Goal: Transaction & Acquisition: Purchase product/service

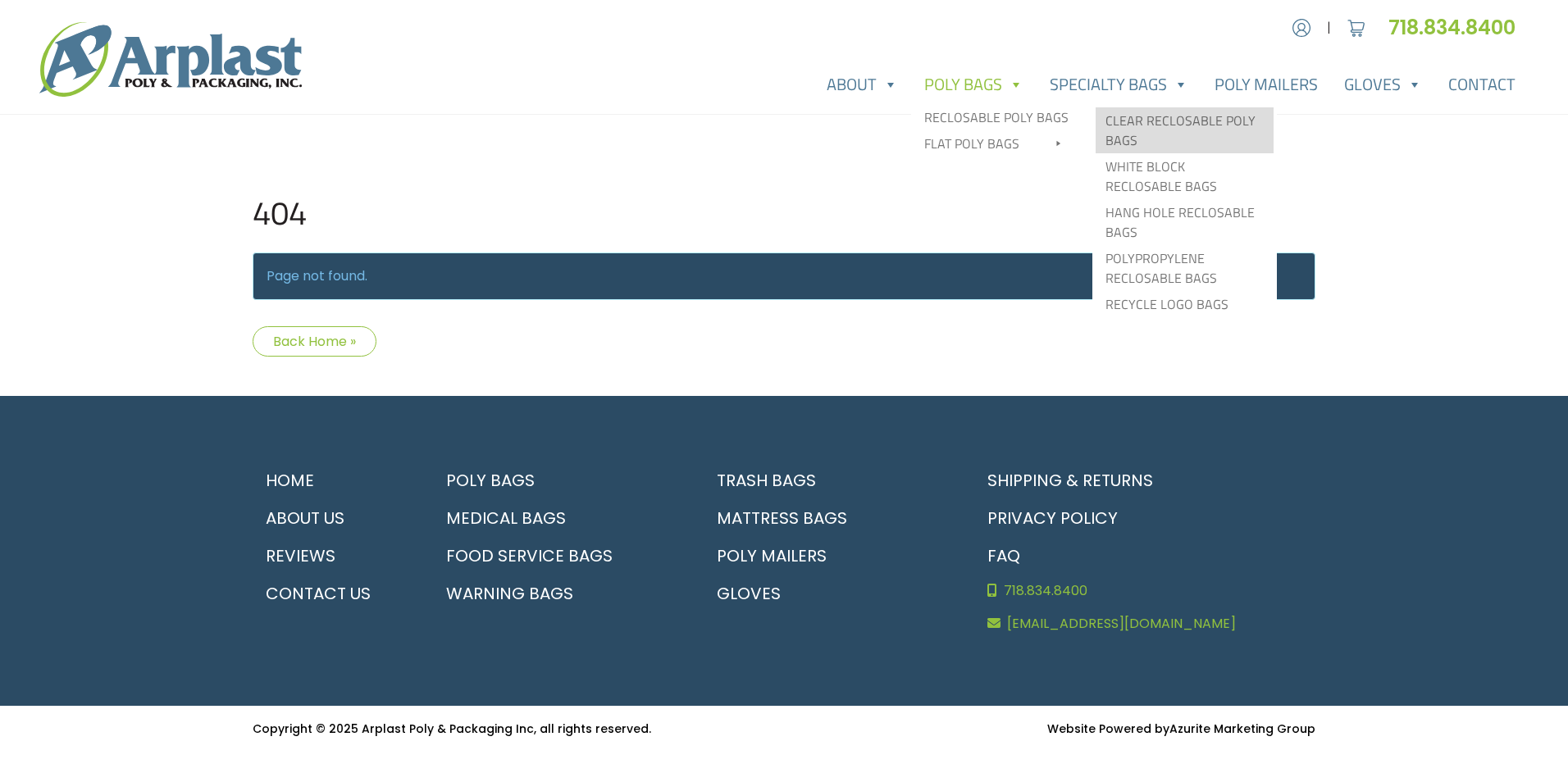
type input "MR"
click at [1128, 123] on link "Clear Reclosable Poly Bags" at bounding box center [1185, 130] width 178 height 45
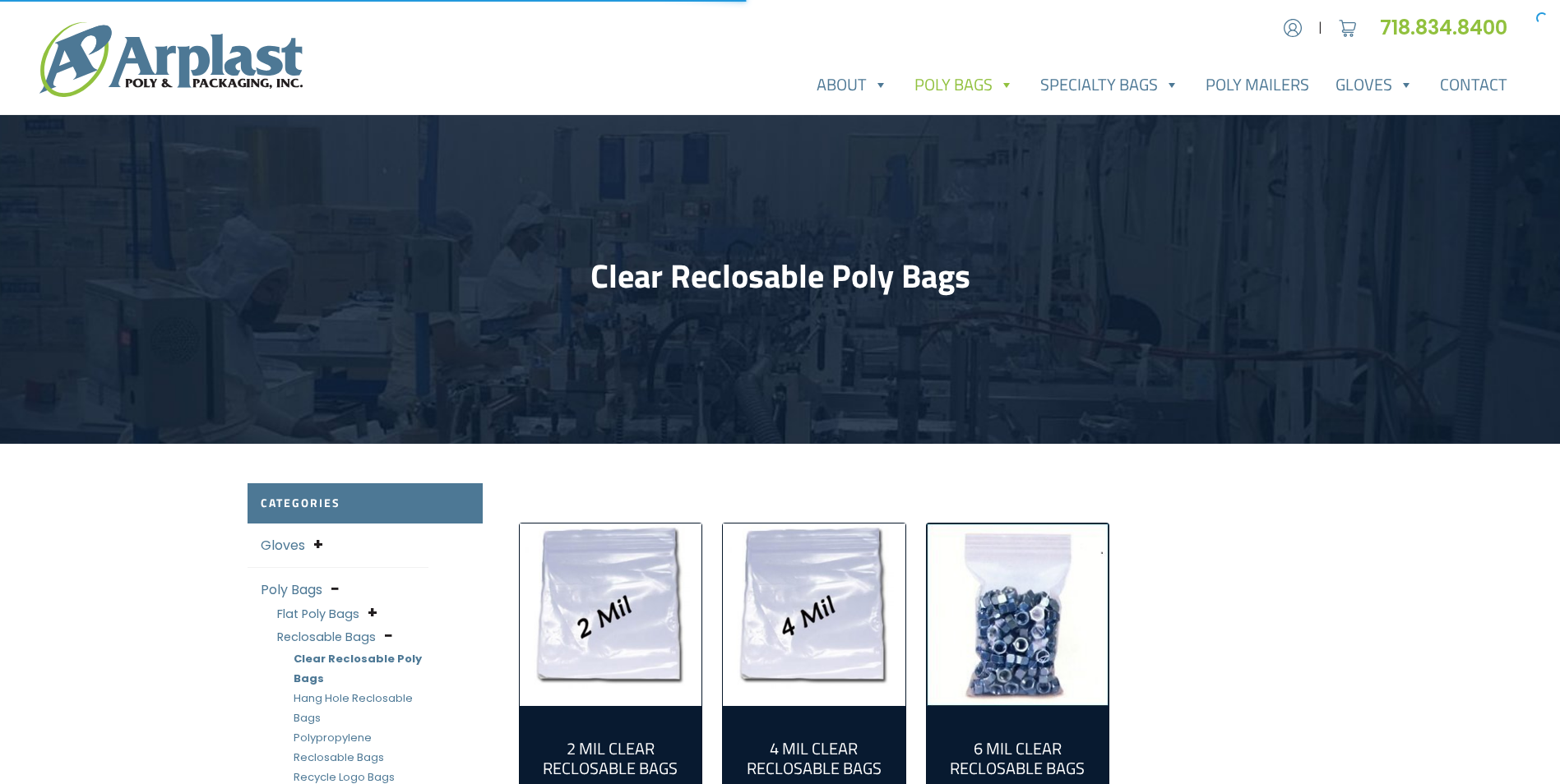
type input "MR"
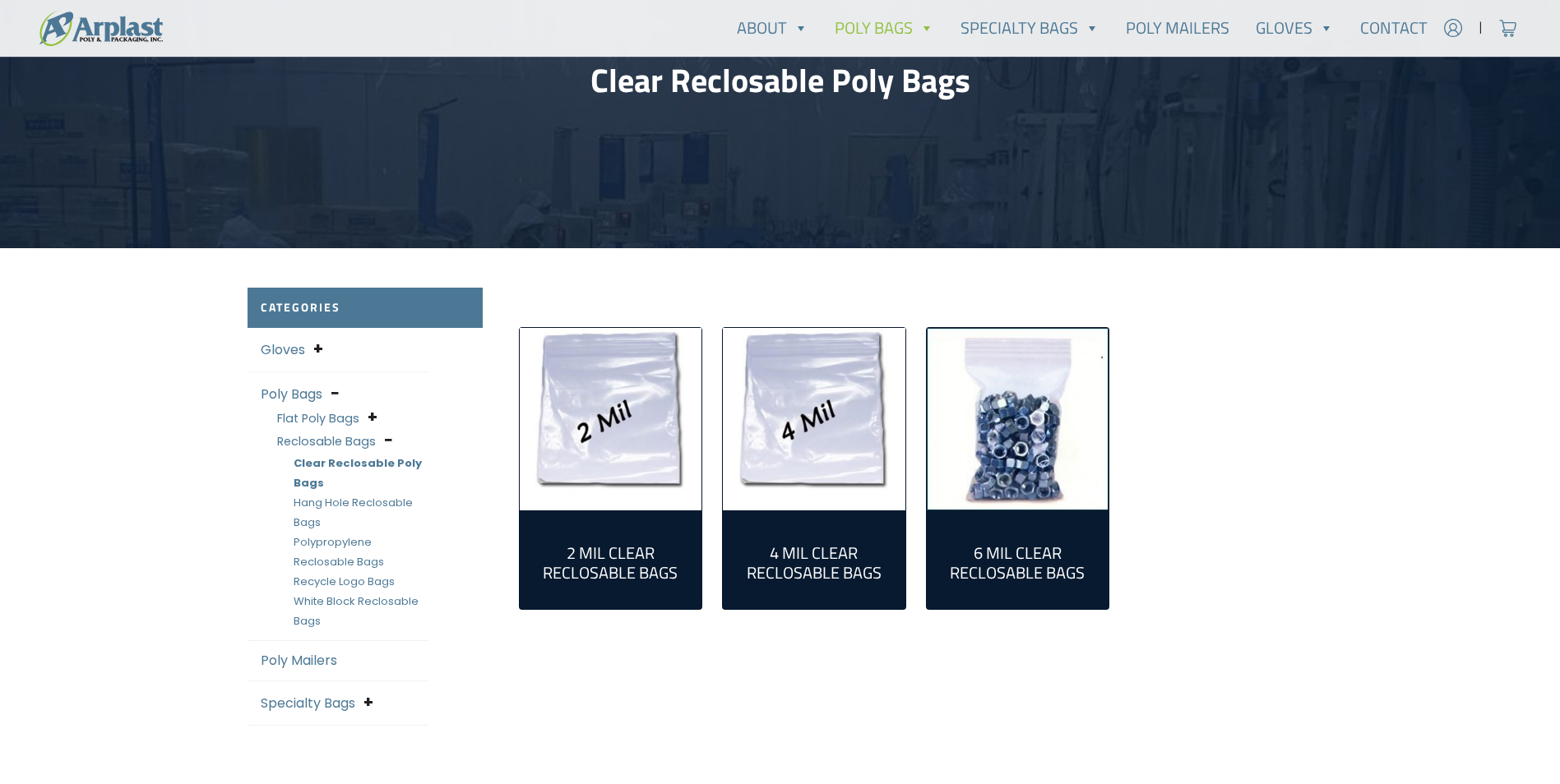
scroll to position [247, 0]
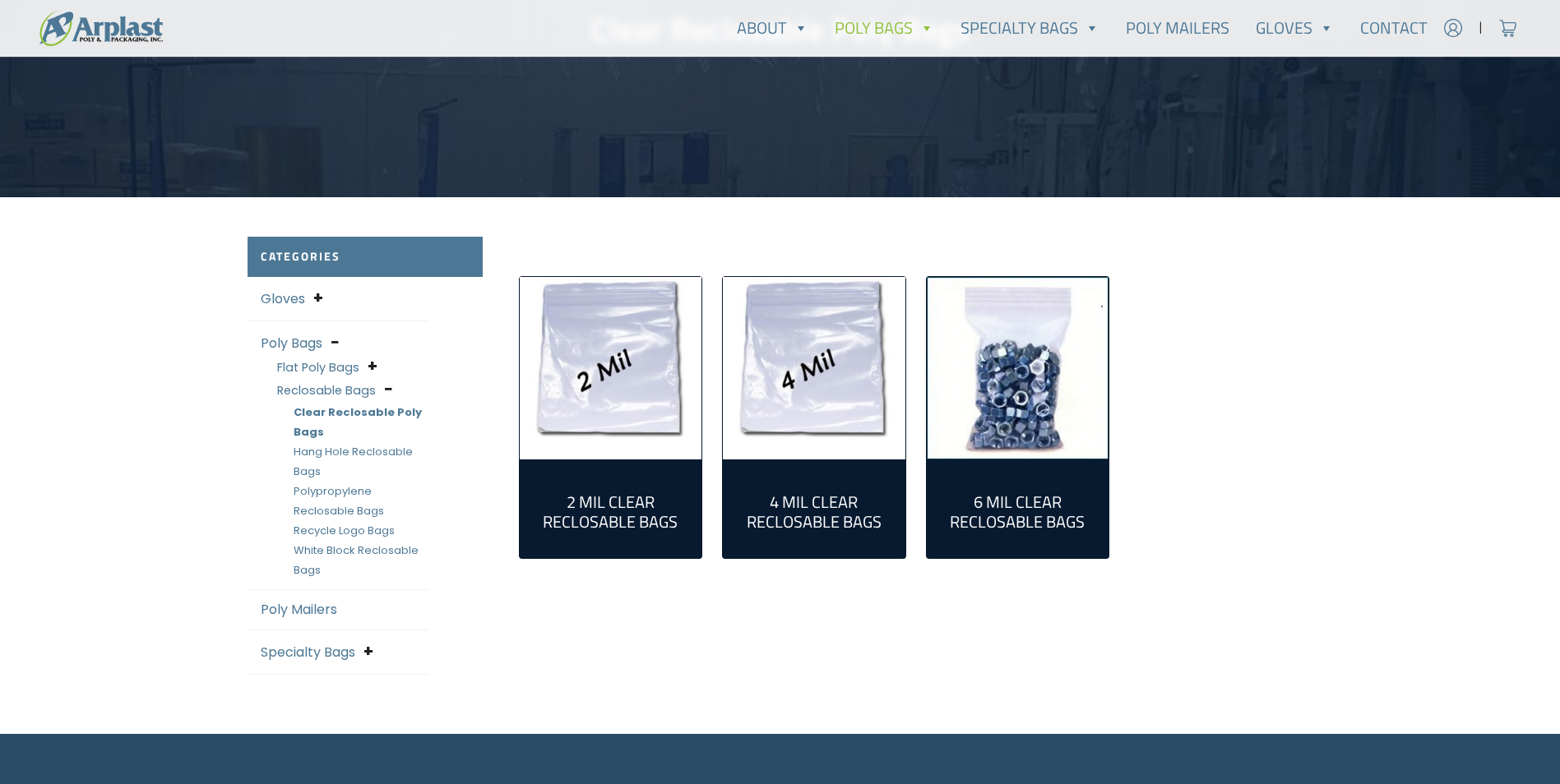
click at [643, 469] on div "2 Mil Clear Reclosable Bags (55)" at bounding box center [611, 509] width 182 height 99
click at [639, 369] on img "Visit product category 2 Mil Clear Reclosable Bags" at bounding box center [611, 368] width 182 height 182
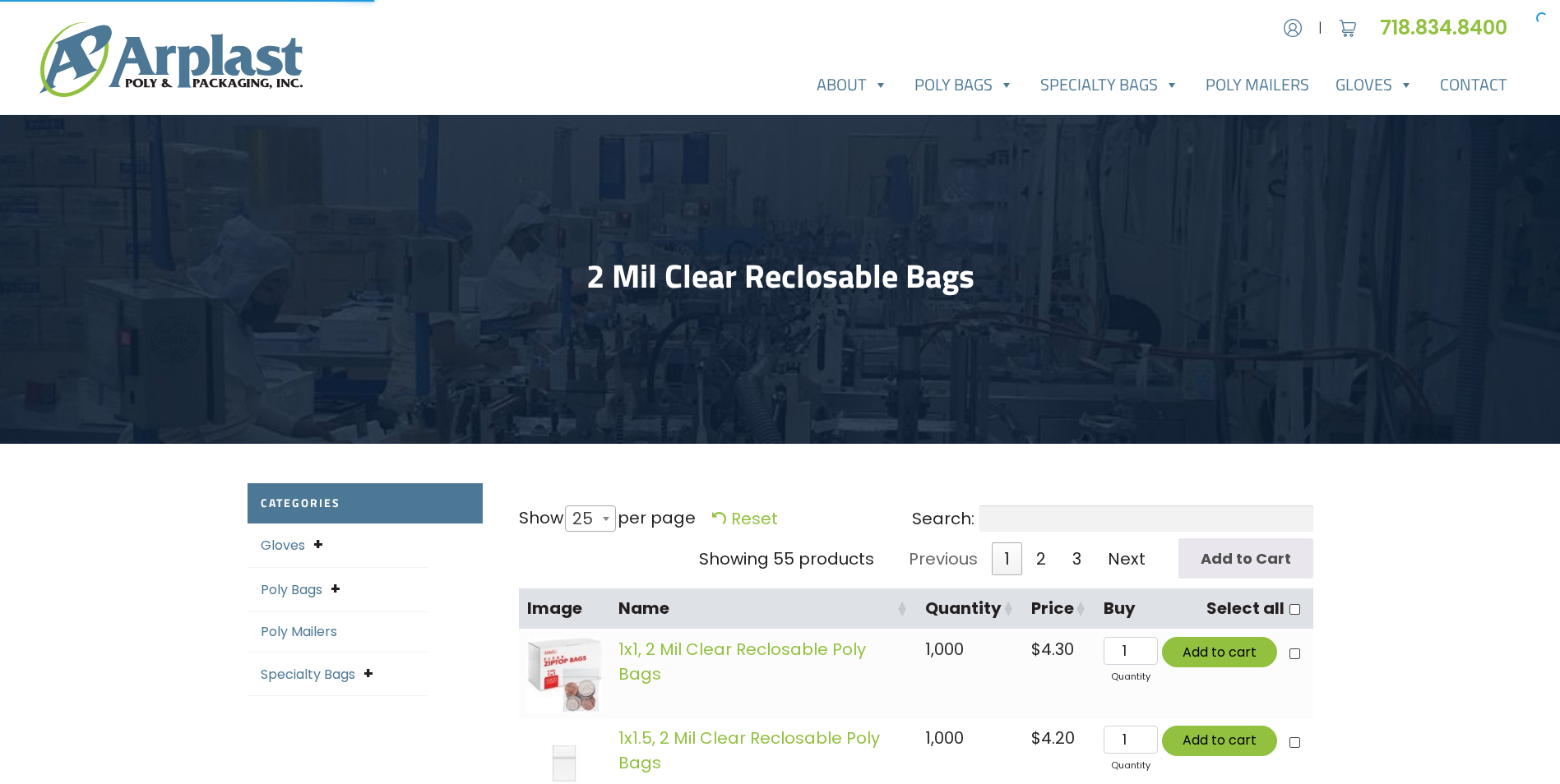
select select "25"
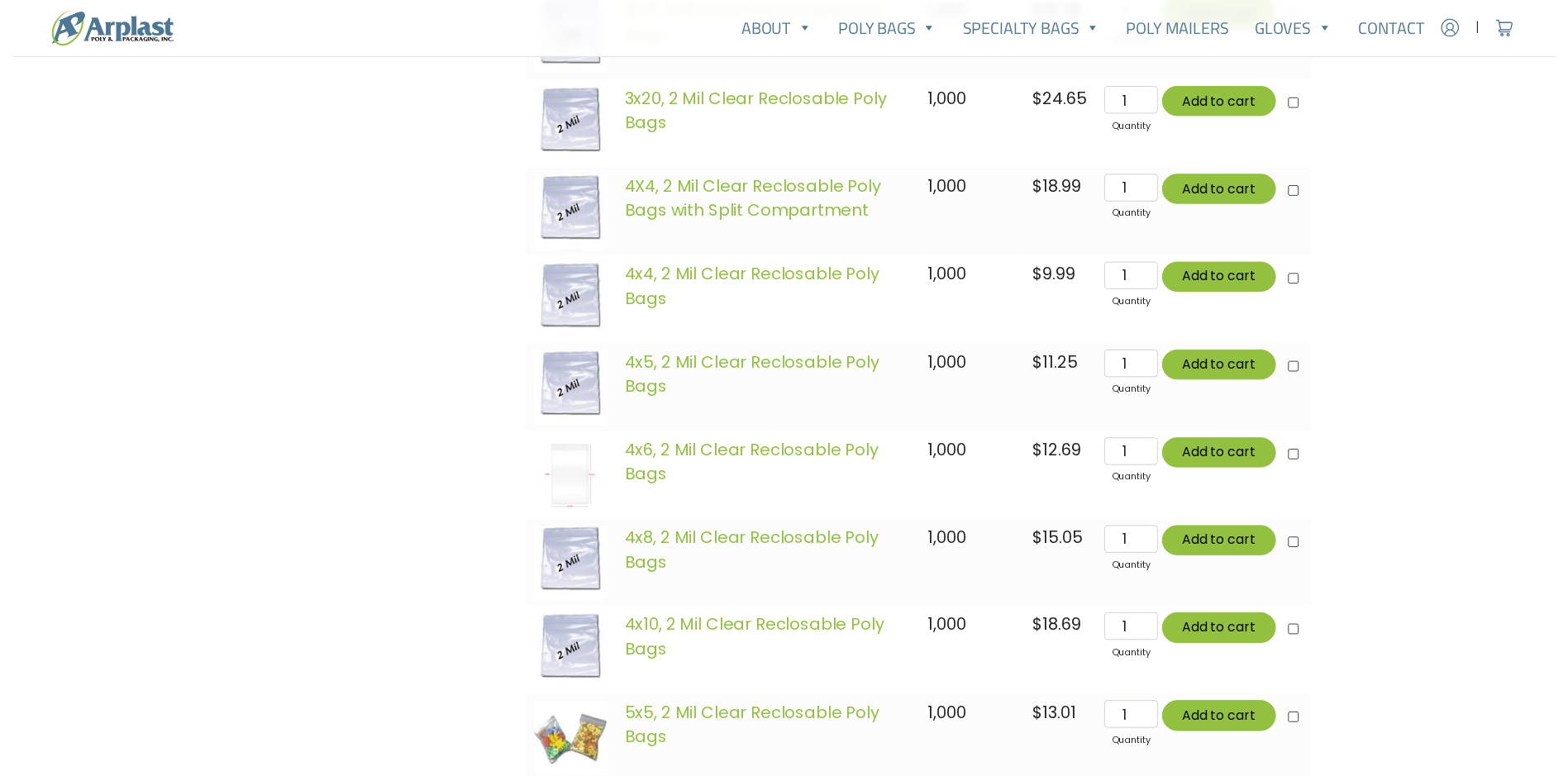
scroll to position [2149, 0]
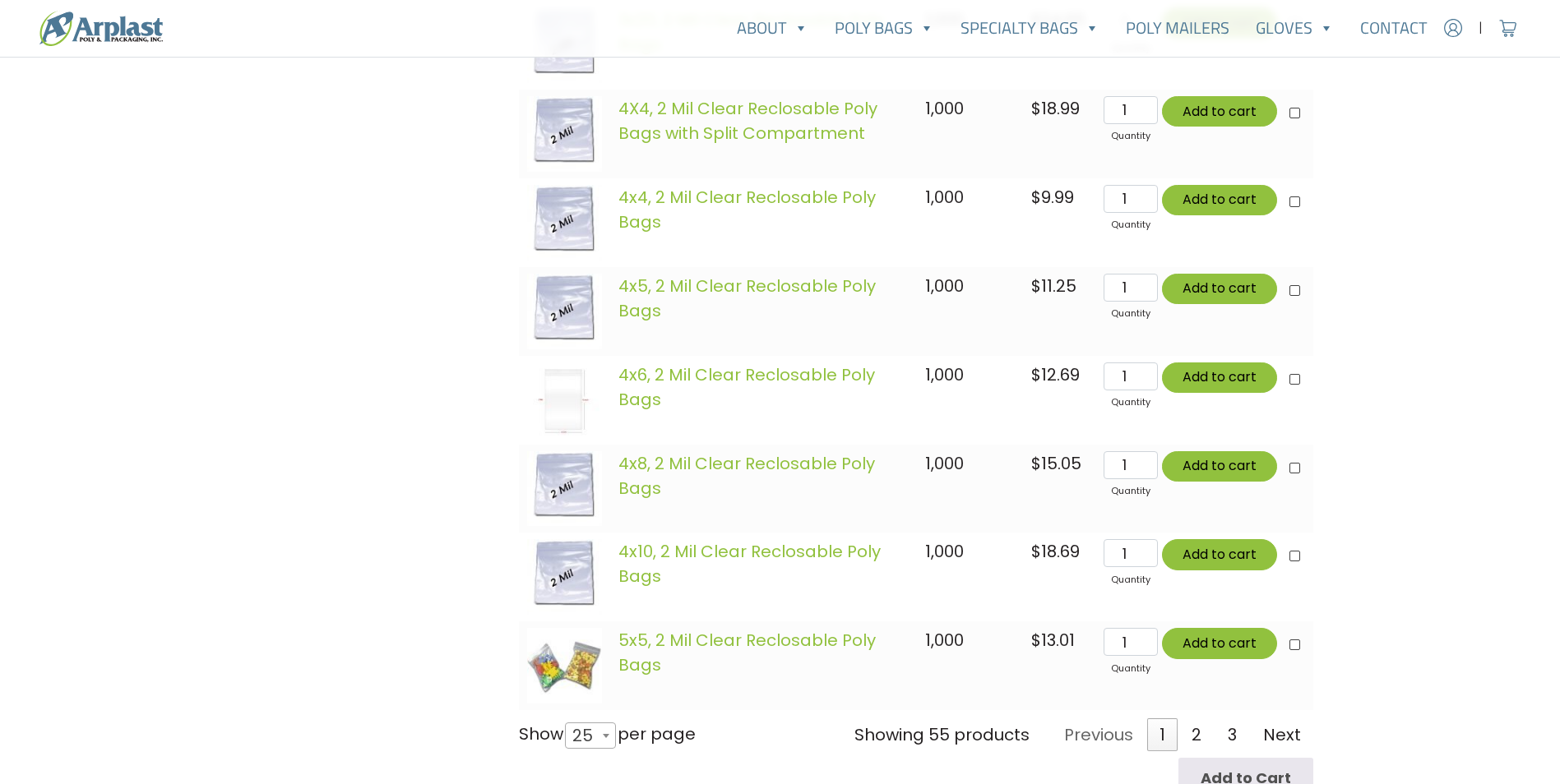
type input "MR"
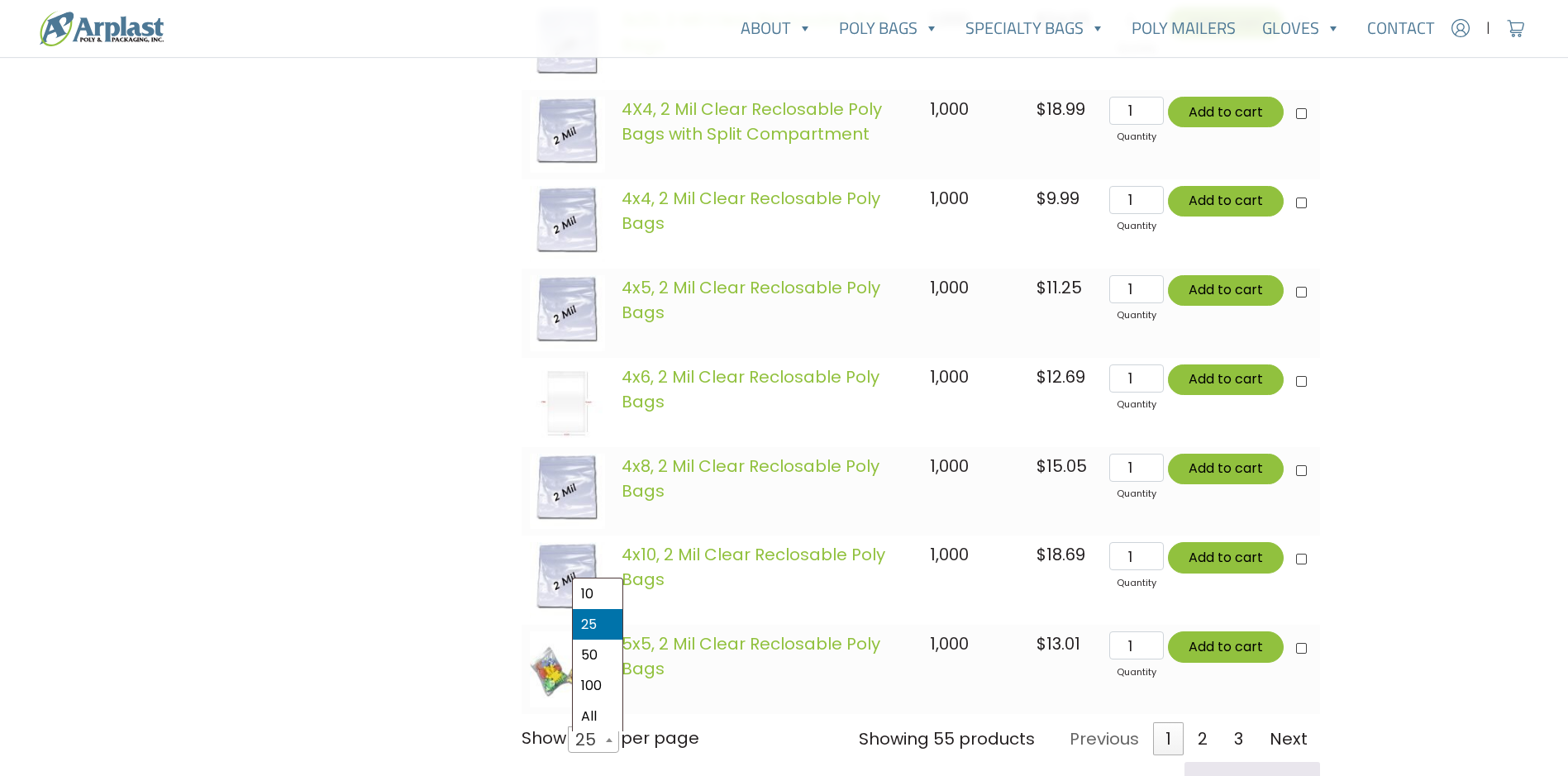
click at [598, 752] on span "25" at bounding box center [591, 740] width 44 height 40
click at [598, 725] on select "10 25 50 100 All" at bounding box center [588, 724] width 46 height 1
select select "50"
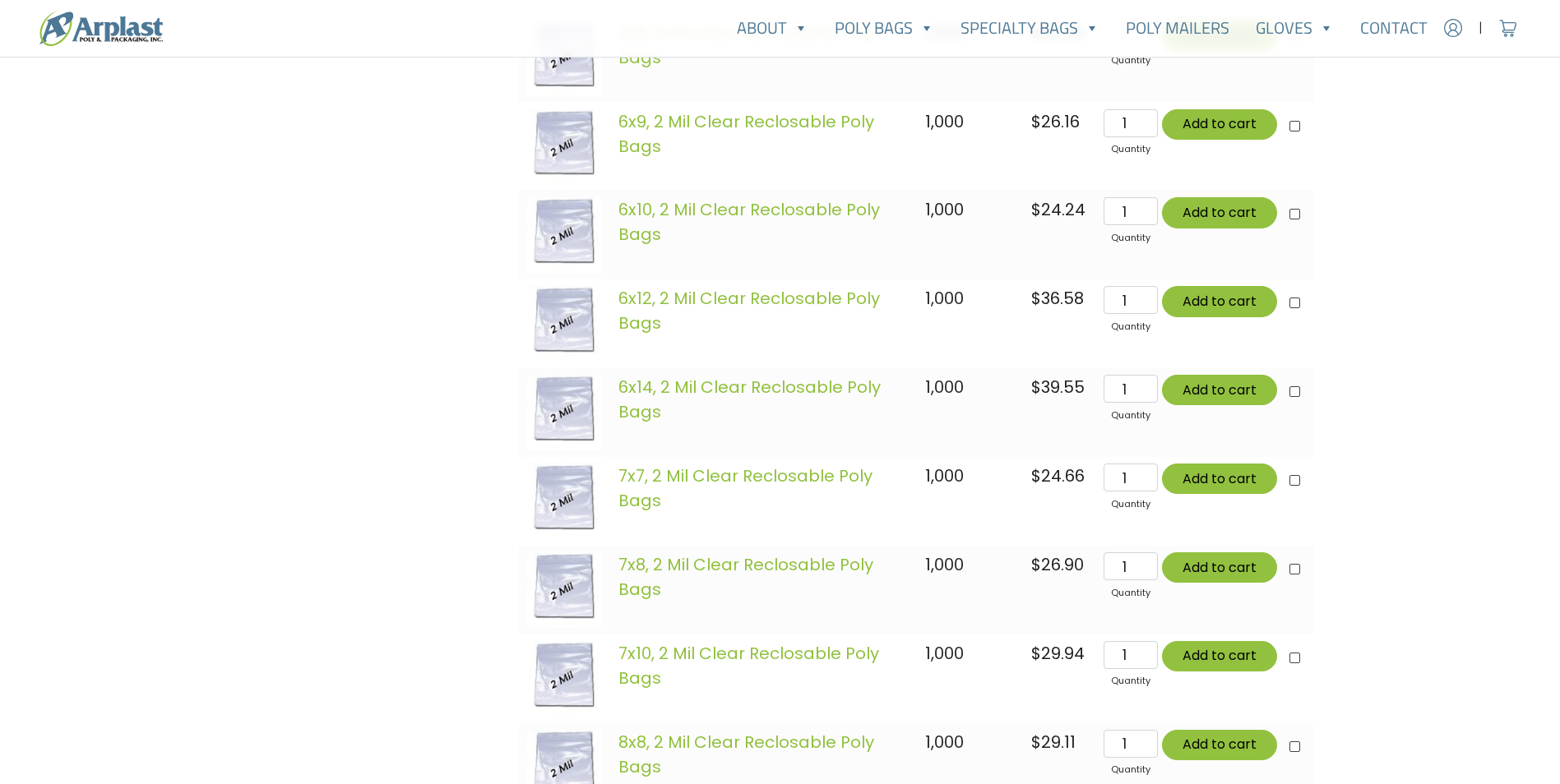
scroll to position [3195, 0]
